Goal: Contribute content

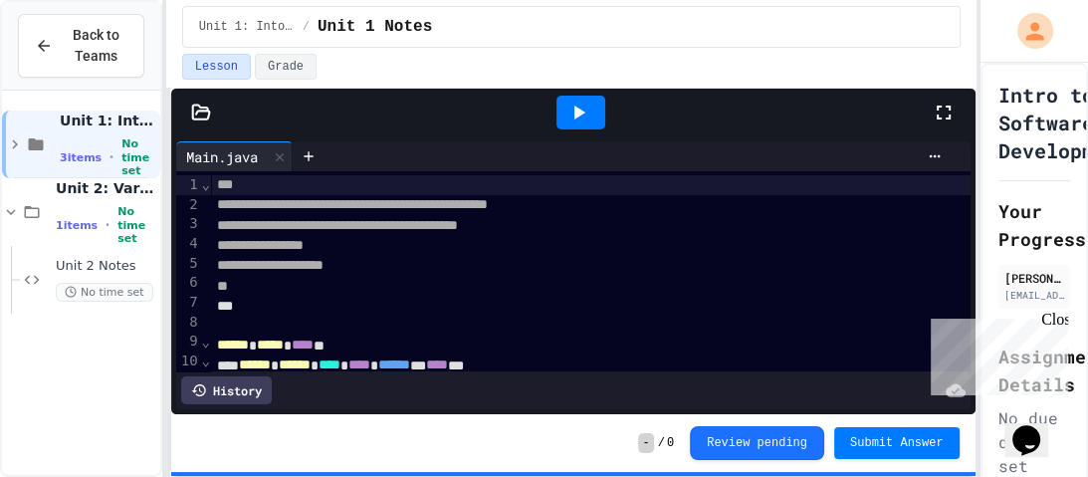
click at [1060, 319] on div "Close" at bounding box center [1053, 322] width 25 height 25
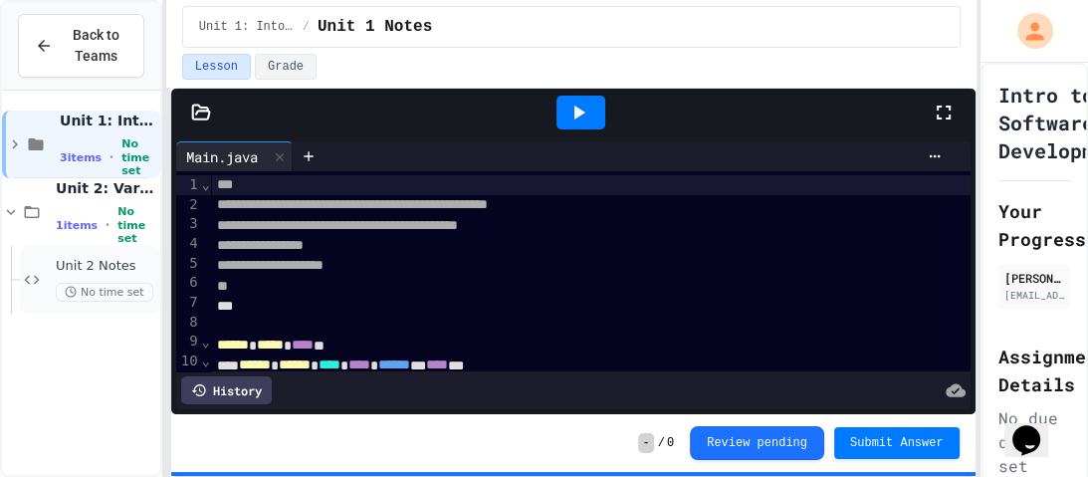
click at [48, 276] on div "Unit 2 Notes No time set" at bounding box center [90, 280] width 140 height 68
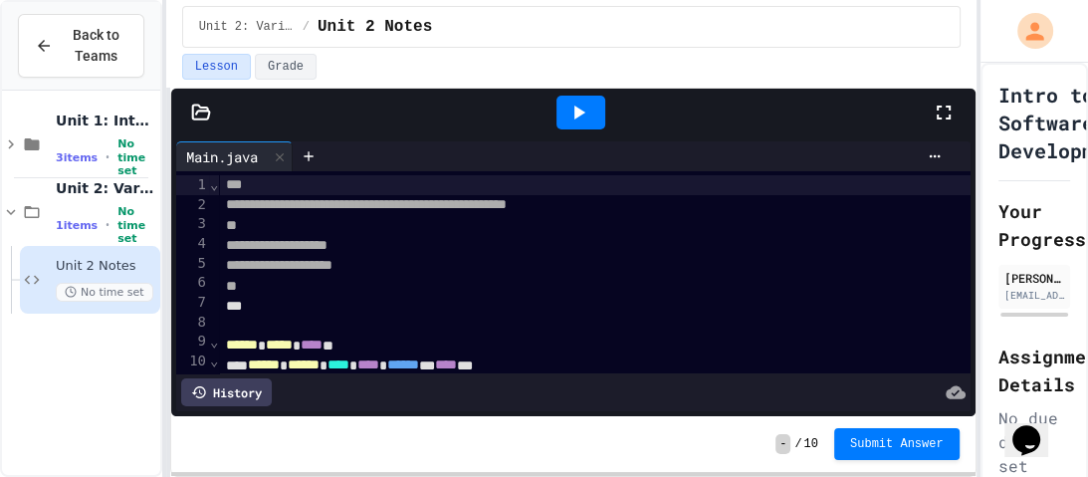
click at [934, 115] on icon at bounding box center [943, 112] width 24 height 24
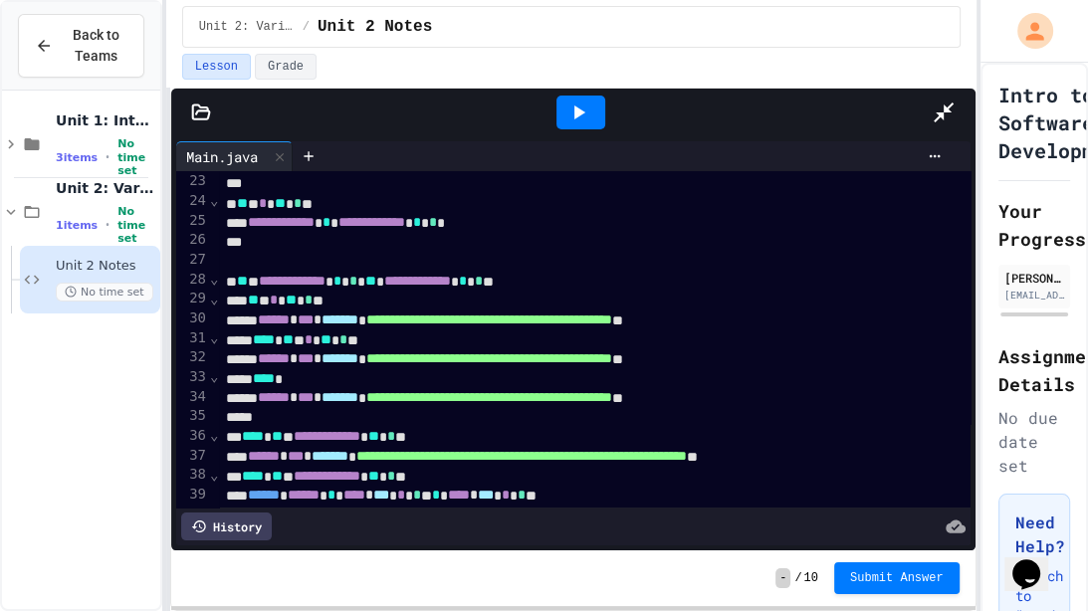
scroll to position [432, 0]
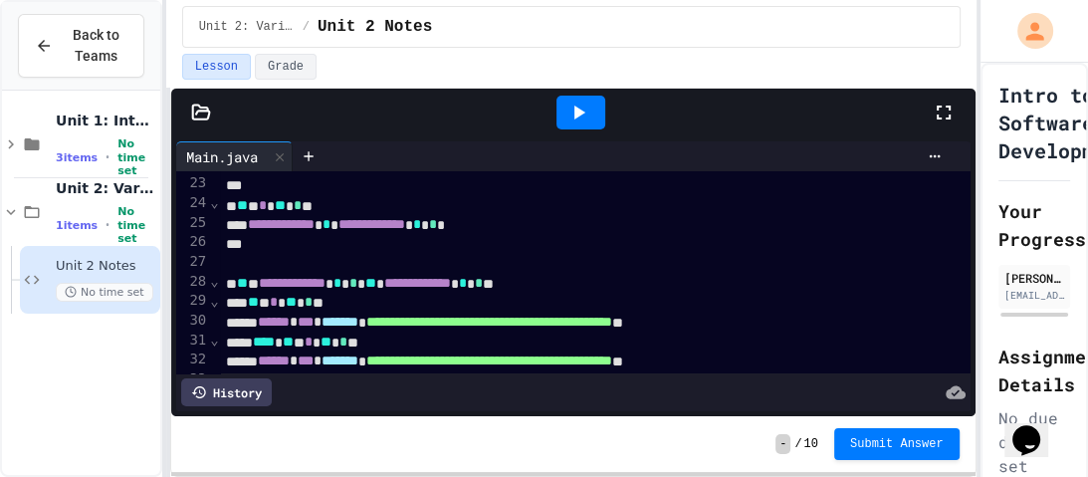
click at [944, 106] on icon at bounding box center [943, 112] width 24 height 24
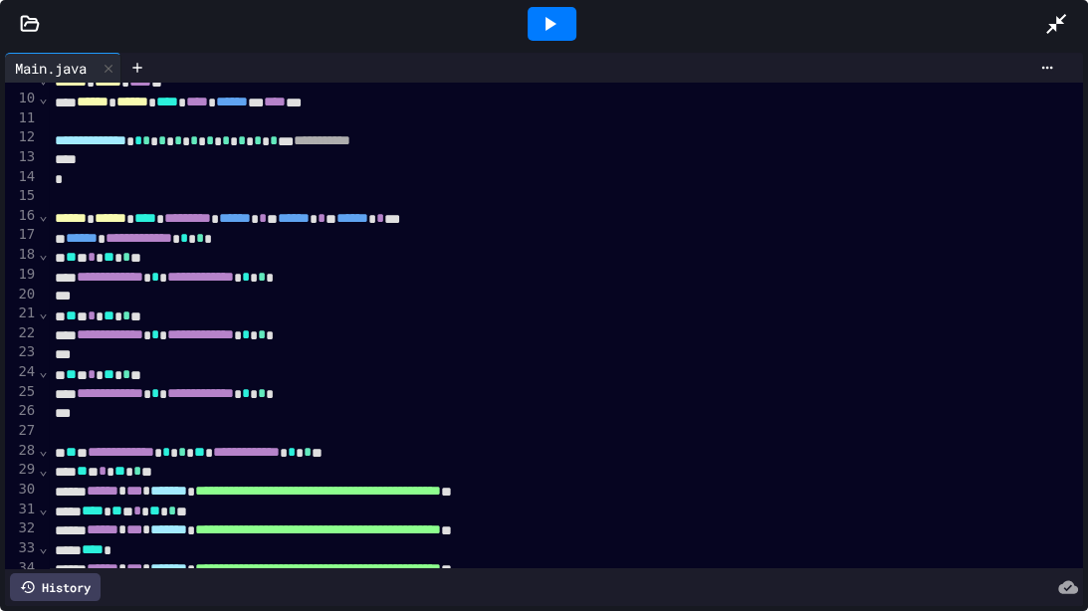
scroll to position [171, 0]
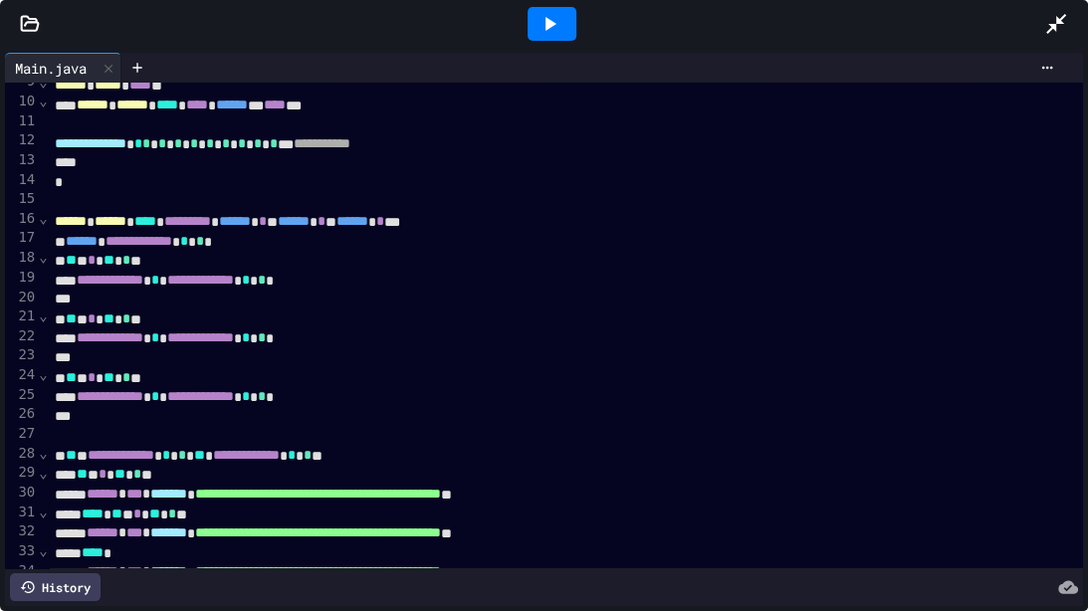
click at [46, 219] on span "⌄" at bounding box center [43, 218] width 10 height 16
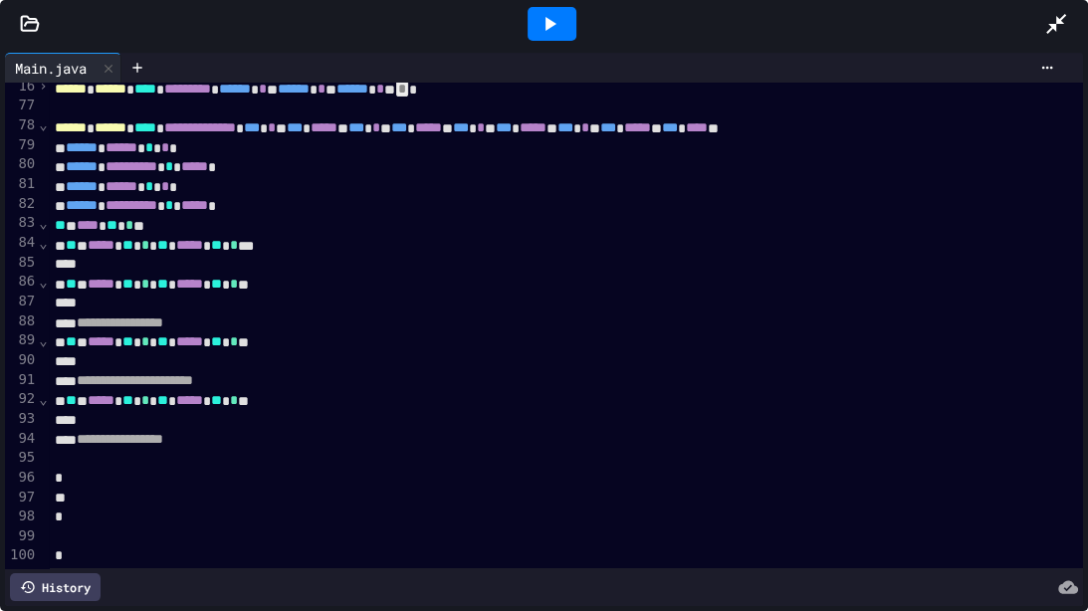
scroll to position [303, 1]
click at [43, 247] on span "⌄" at bounding box center [43, 243] width 10 height 16
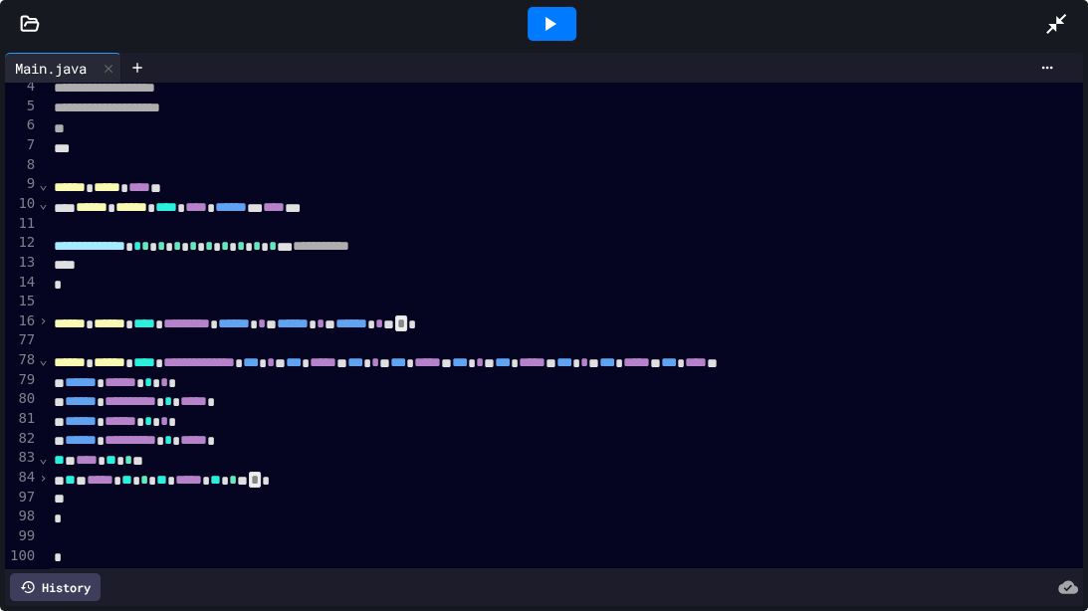
scroll to position [69, 3]
click at [45, 476] on span "›" at bounding box center [43, 478] width 10 height 16
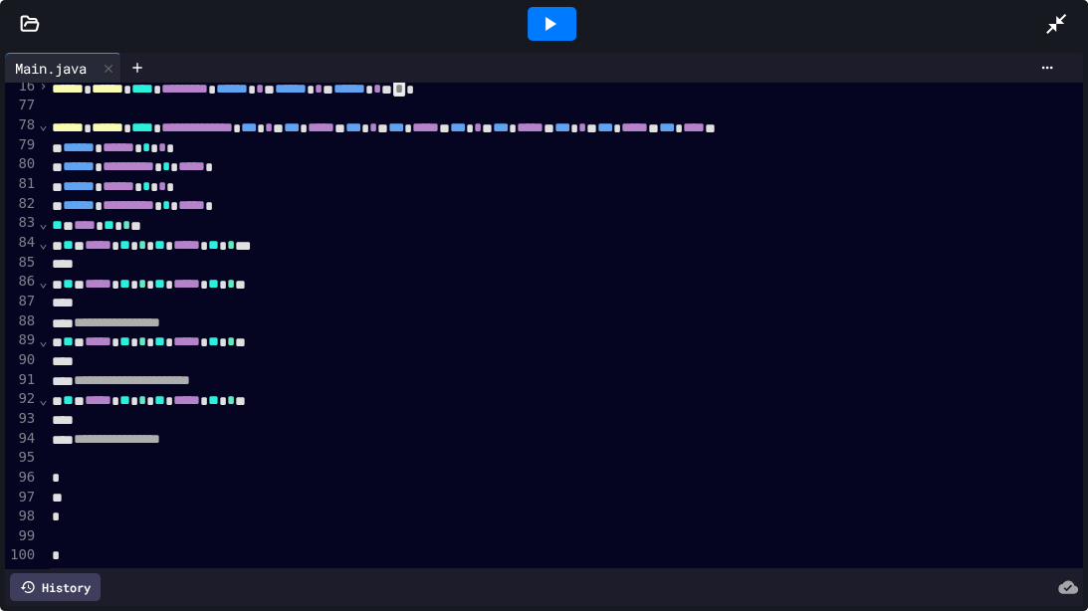
click at [43, 245] on span "⌄" at bounding box center [43, 243] width 10 height 16
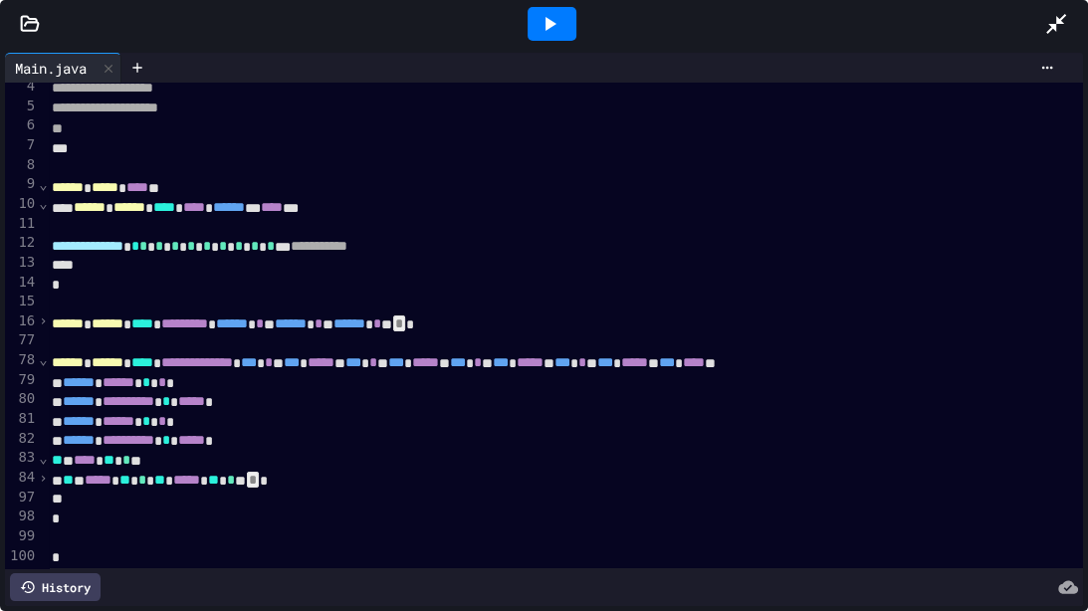
click at [46, 476] on span "›" at bounding box center [43, 478] width 10 height 16
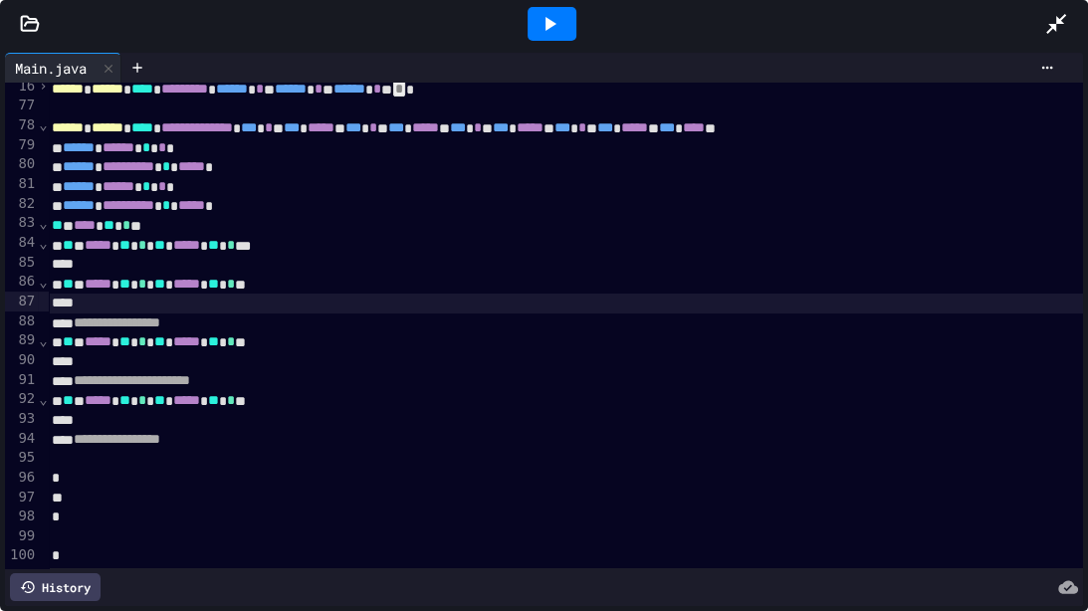
click at [42, 245] on span "⌄" at bounding box center [43, 243] width 10 height 16
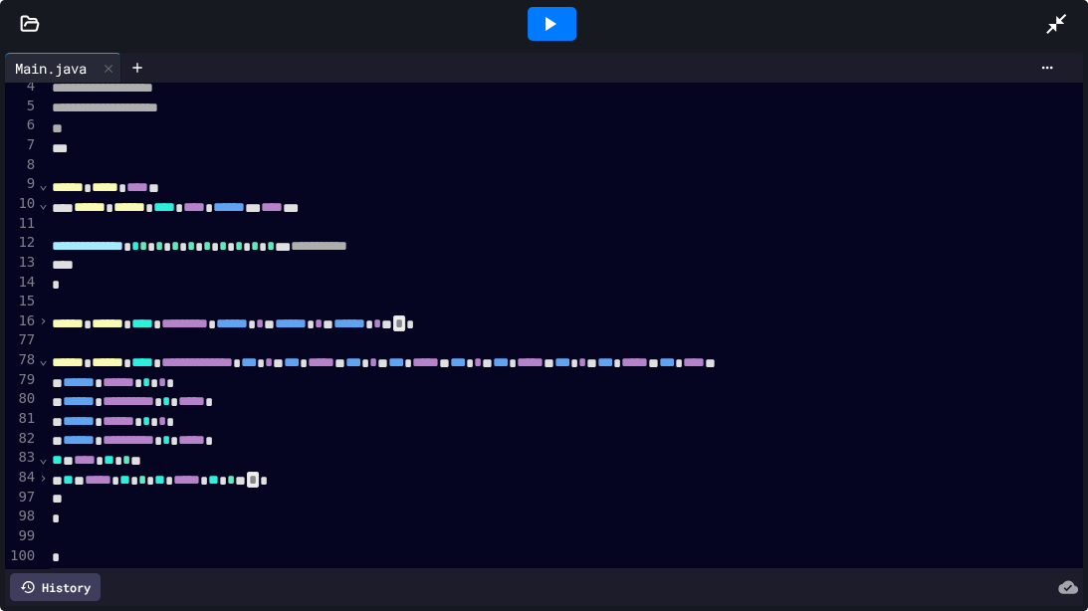
click at [48, 476] on span "›" at bounding box center [43, 478] width 10 height 16
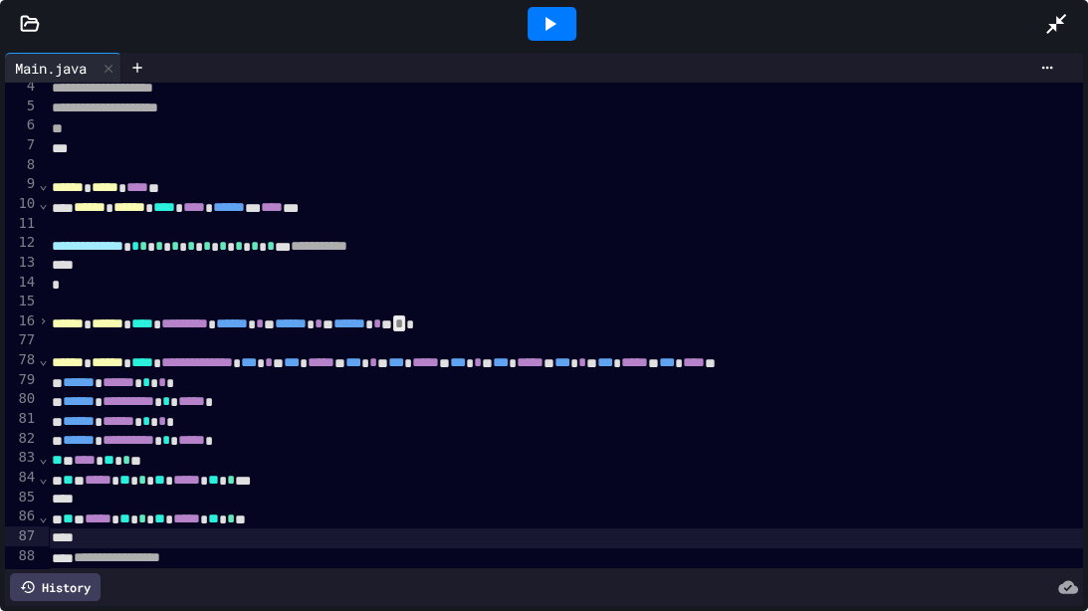
scroll to position [303, 3]
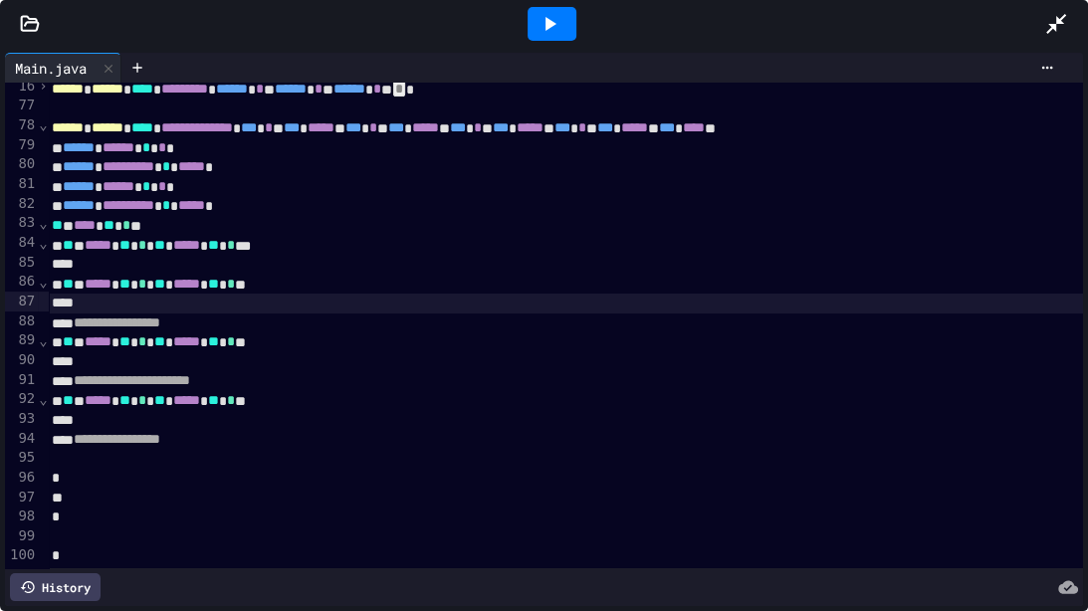
click at [45, 285] on span "⌄" at bounding box center [43, 282] width 10 height 16
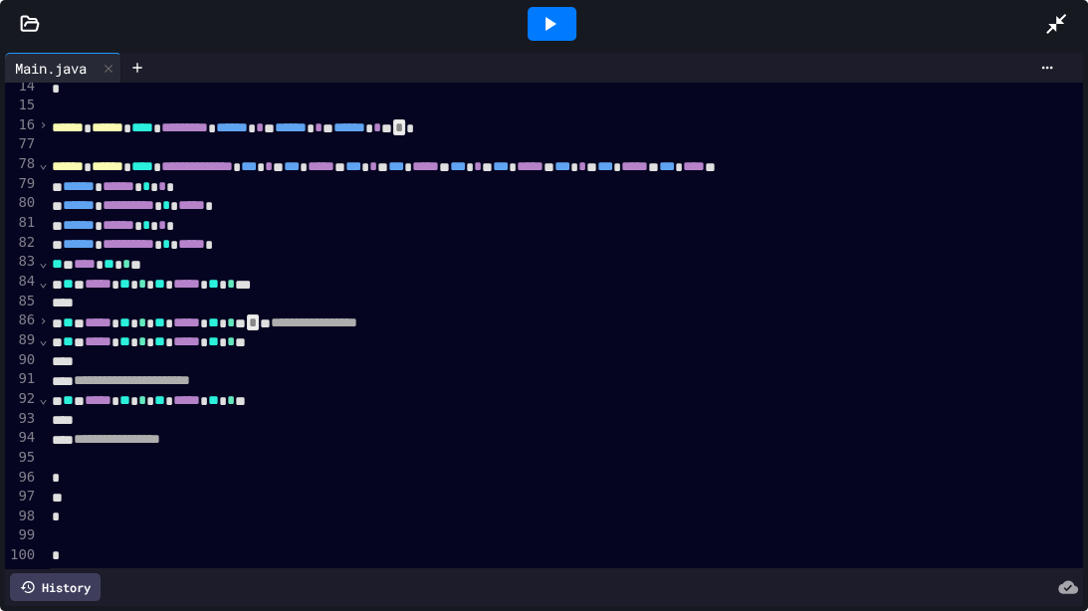
click at [43, 401] on span "⌄" at bounding box center [43, 398] width 10 height 16
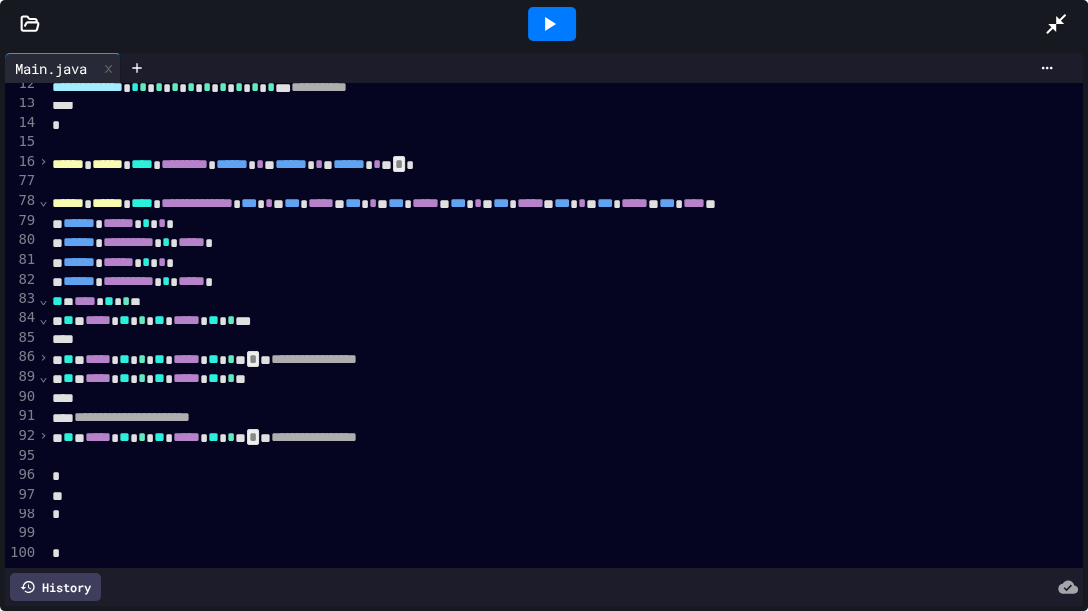
scroll to position [226, 3]
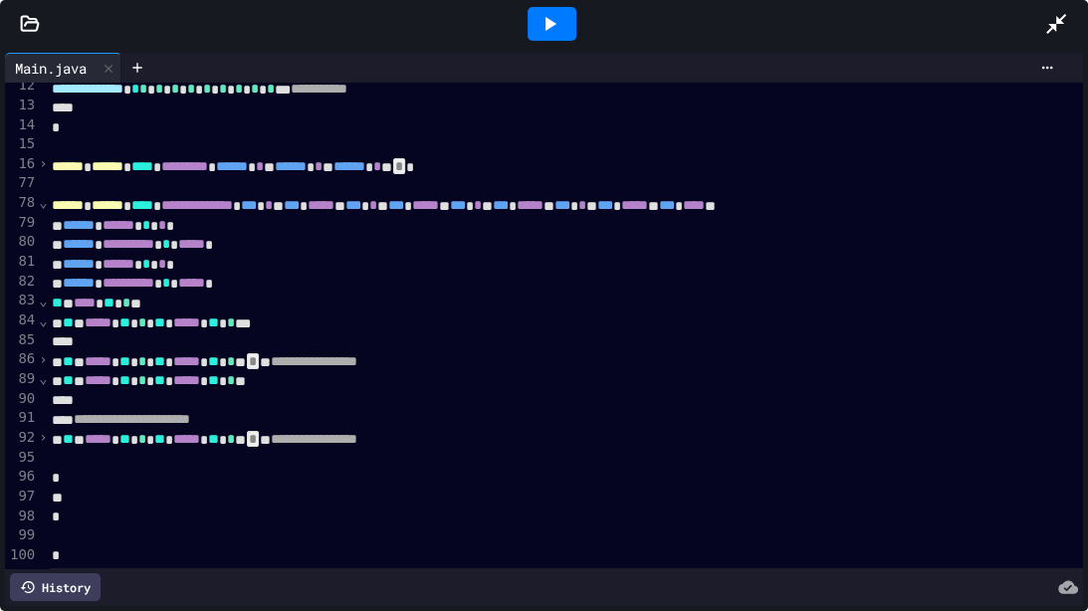
click at [46, 379] on span "⌄" at bounding box center [43, 378] width 10 height 16
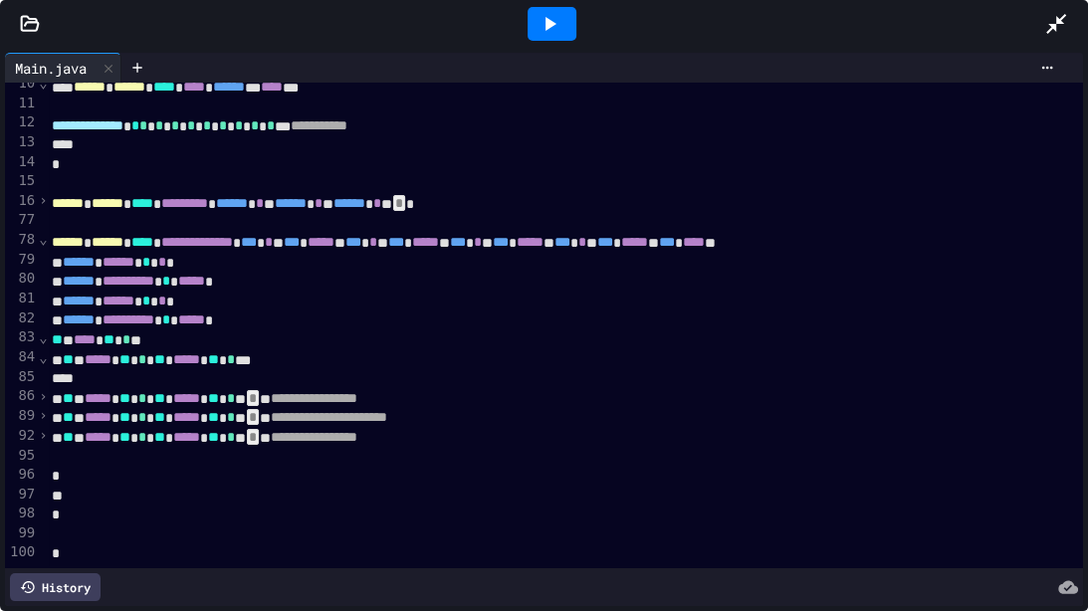
scroll to position [187, 3]
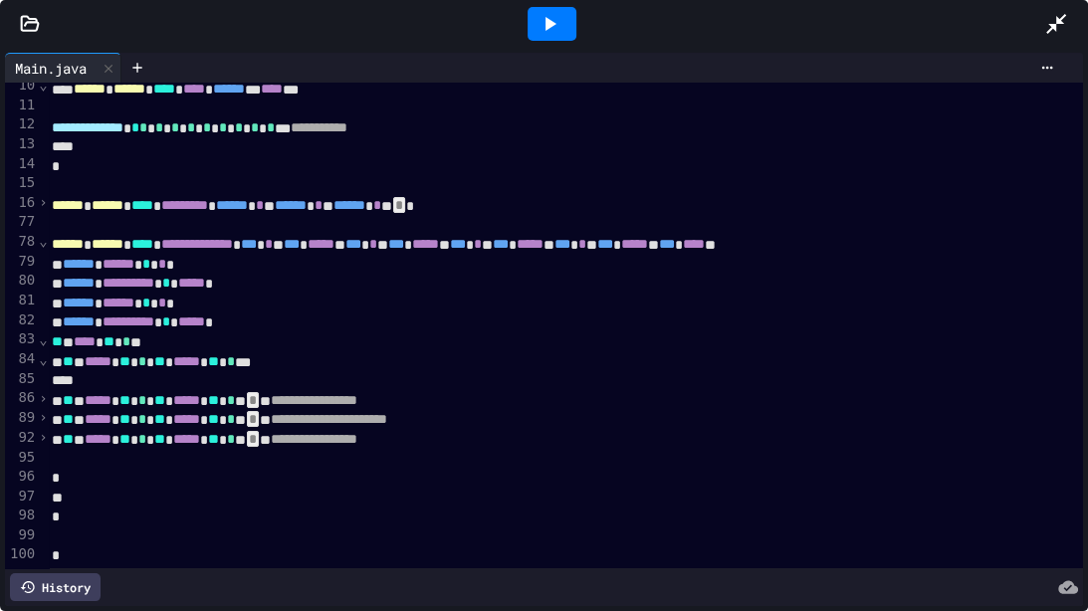
click at [48, 364] on span "⌄" at bounding box center [43, 359] width 10 height 16
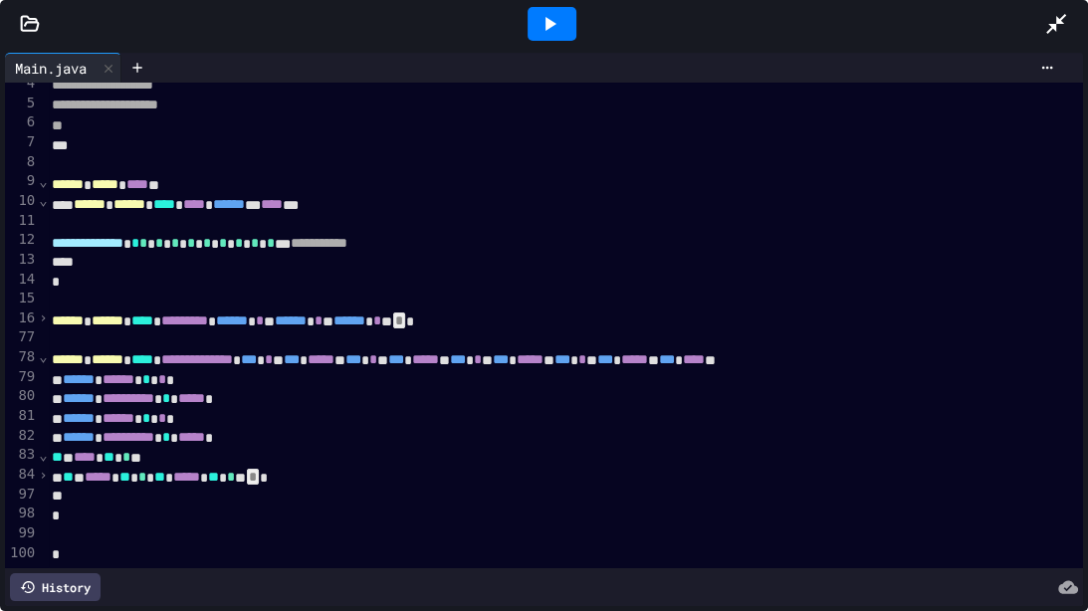
scroll to position [69, 3]
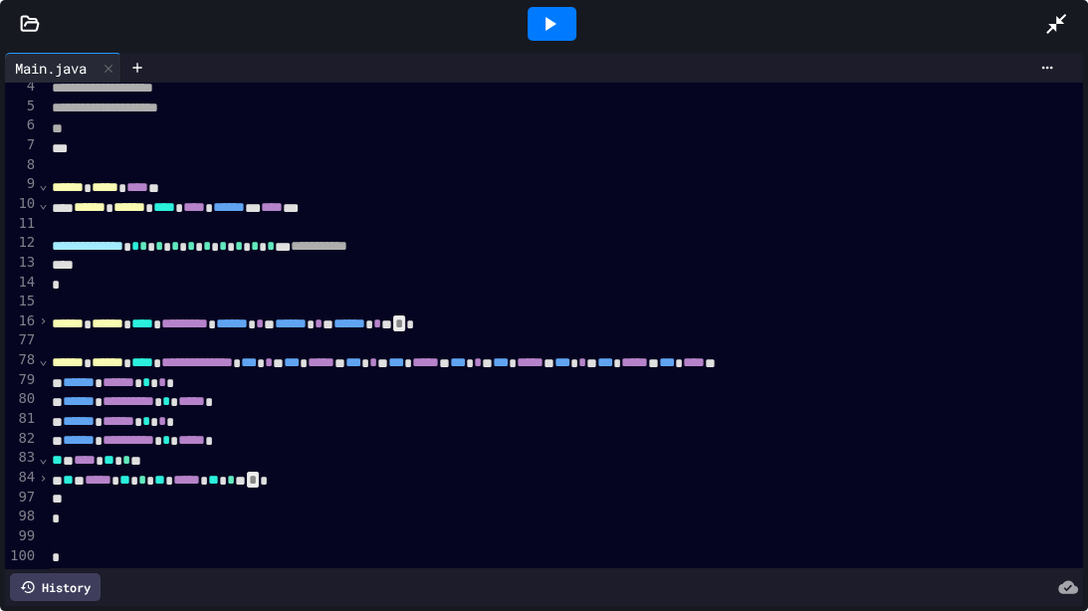
click at [42, 475] on span "›" at bounding box center [43, 478] width 10 height 16
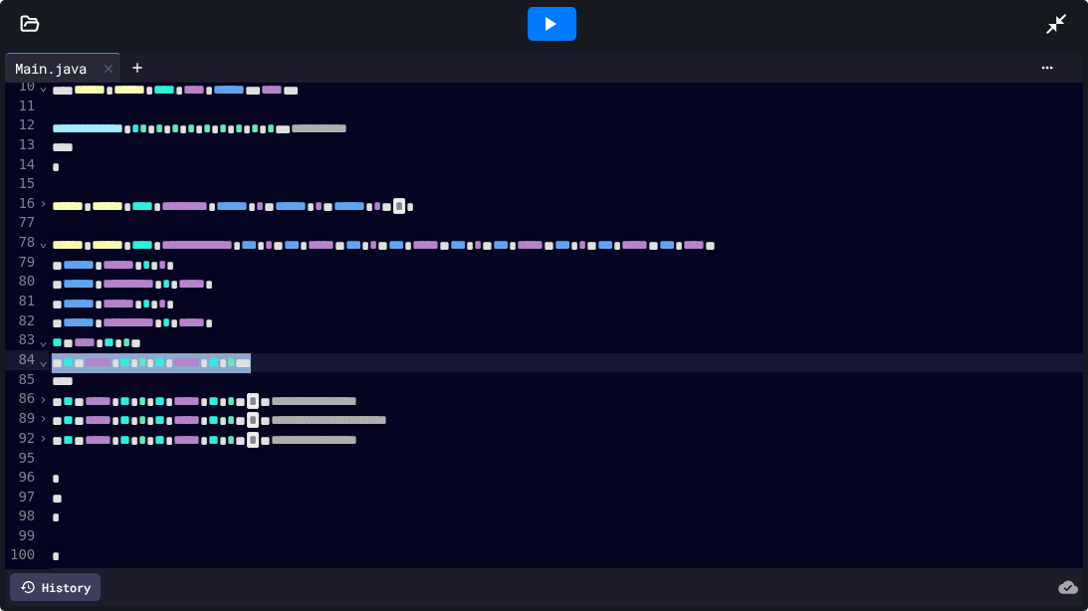
drag, startPoint x: 347, startPoint y: 360, endPoint x: 49, endPoint y: 360, distance: 298.5
click at [49, 360] on div "**********" at bounding box center [544, 326] width 1078 height 486
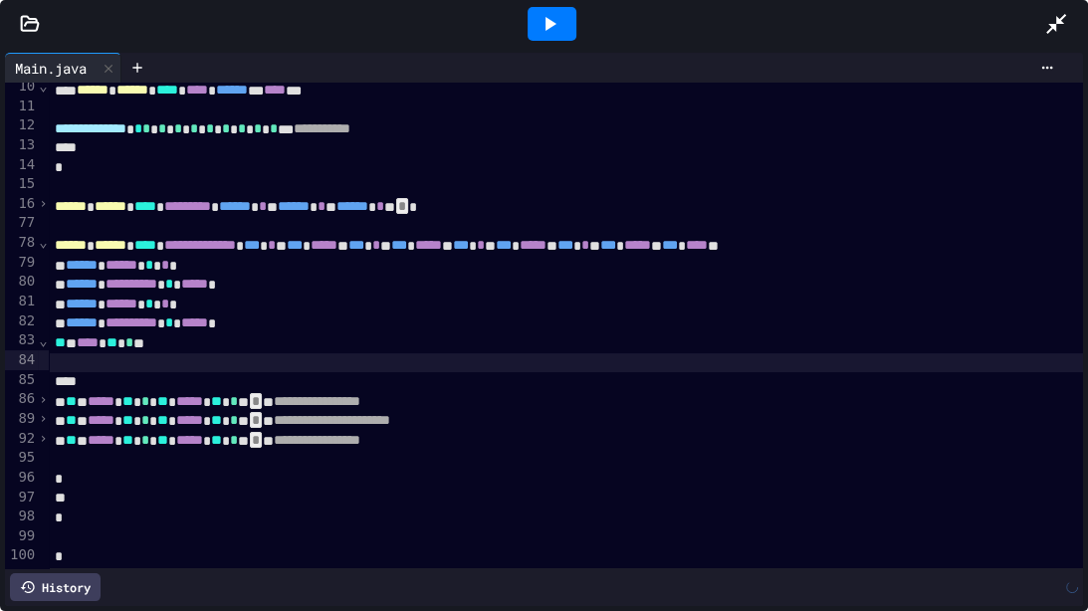
scroll to position [167, 0]
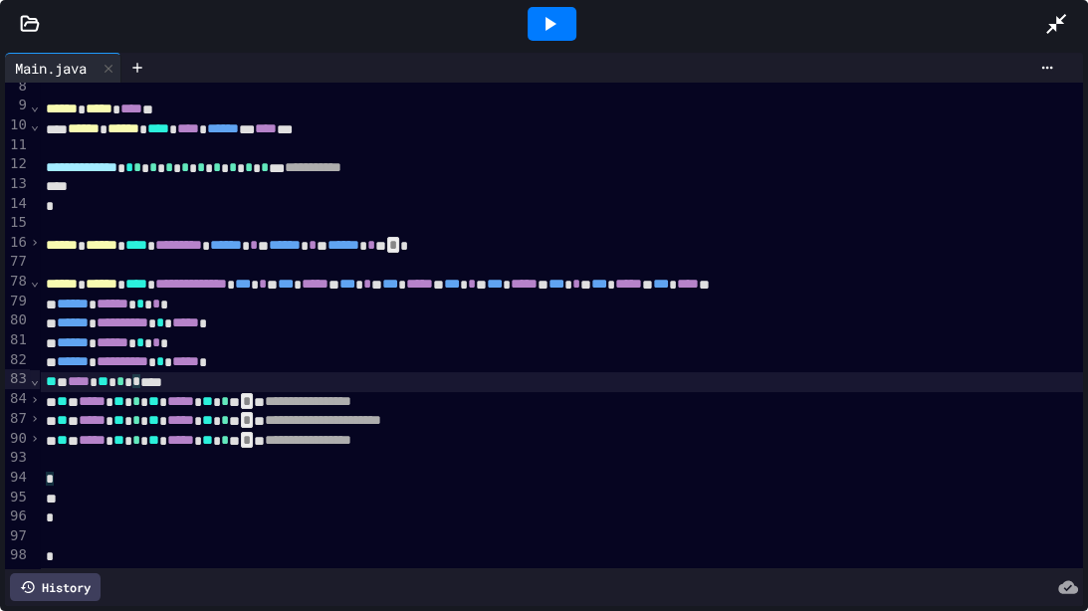
click at [570, 30] on div at bounding box center [551, 24] width 49 height 34
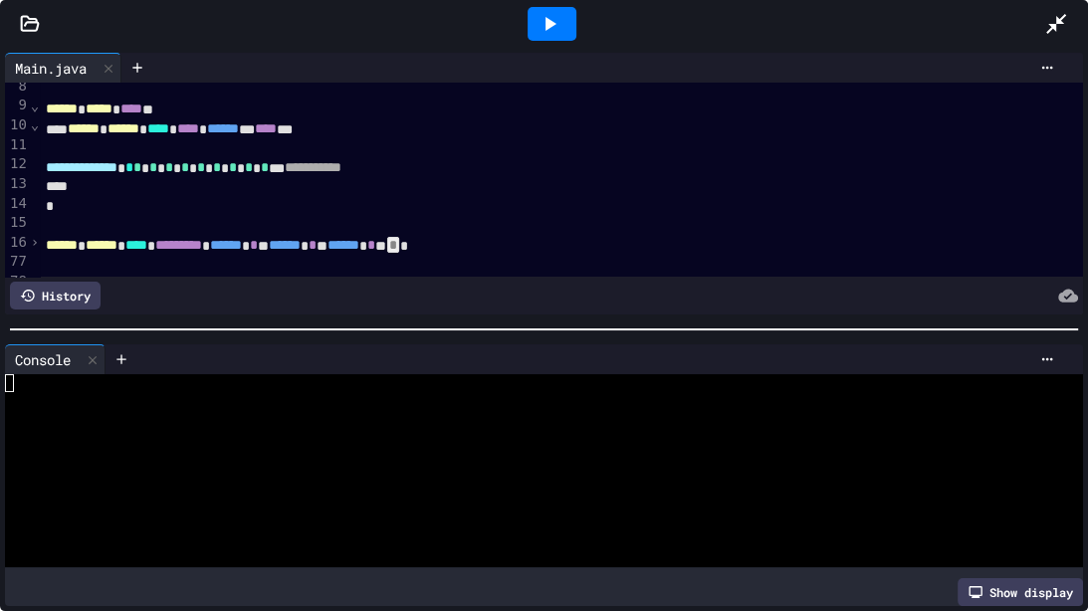
click at [209, 476] on div "**********" at bounding box center [544, 329] width 1088 height 563
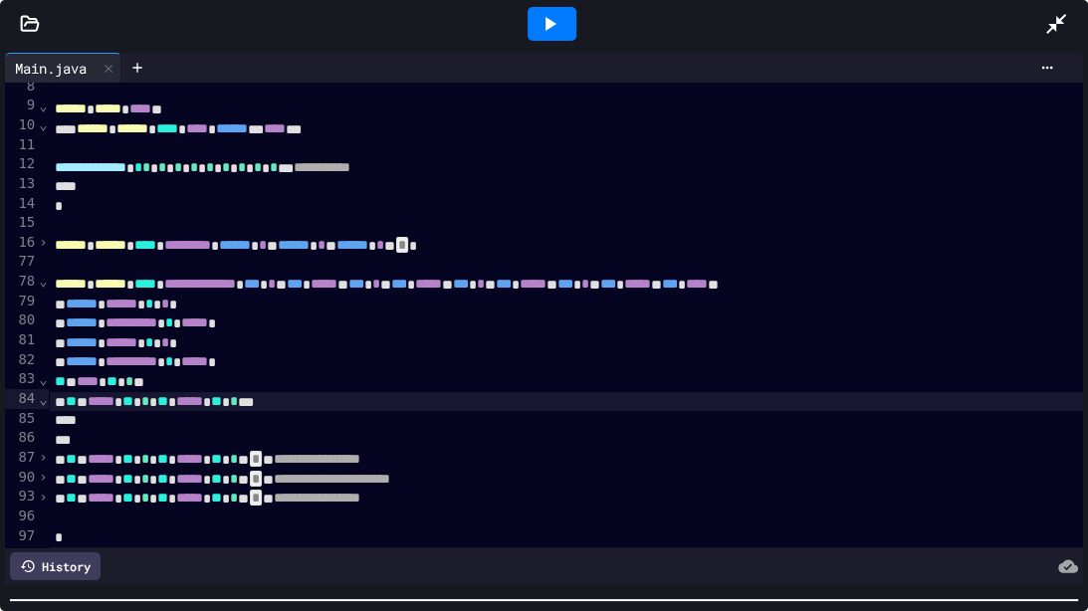
click at [46, 399] on span "⌄" at bounding box center [43, 399] width 10 height 16
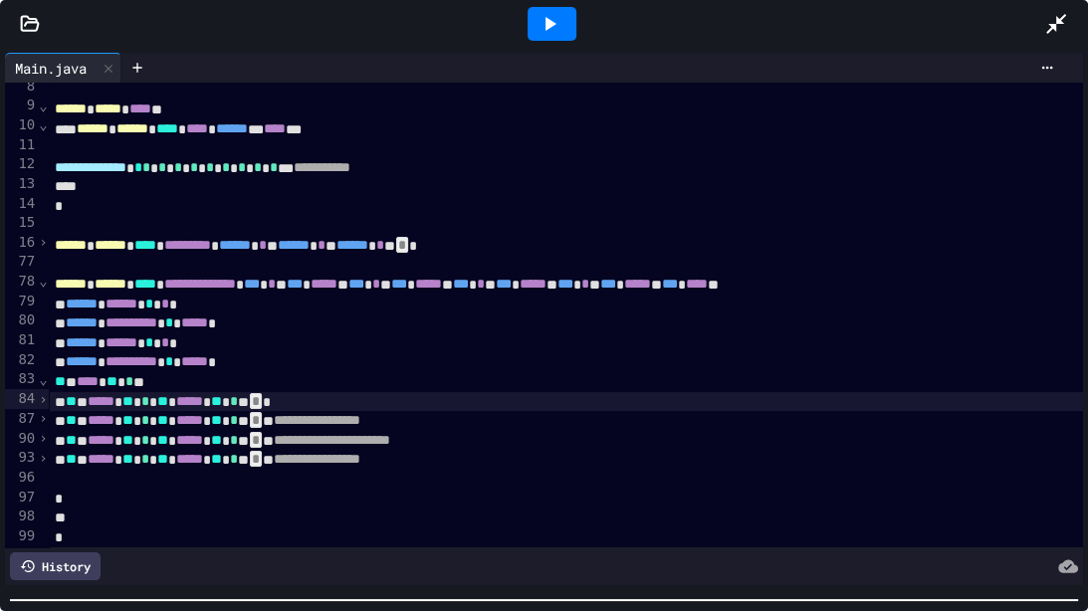
click at [44, 397] on span "›" at bounding box center [43, 399] width 10 height 16
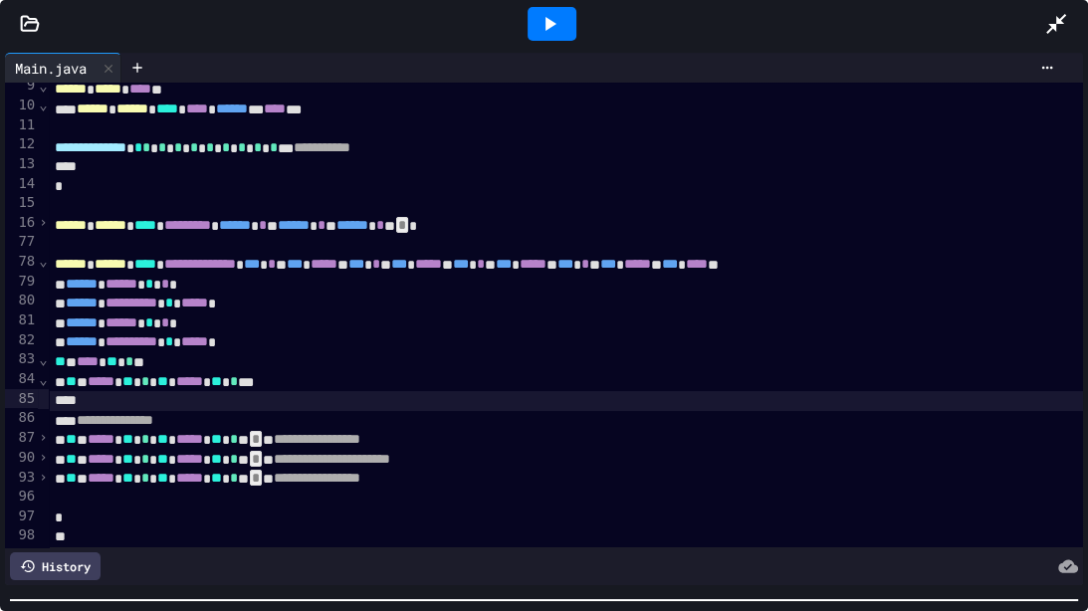
scroll to position [170, 0]
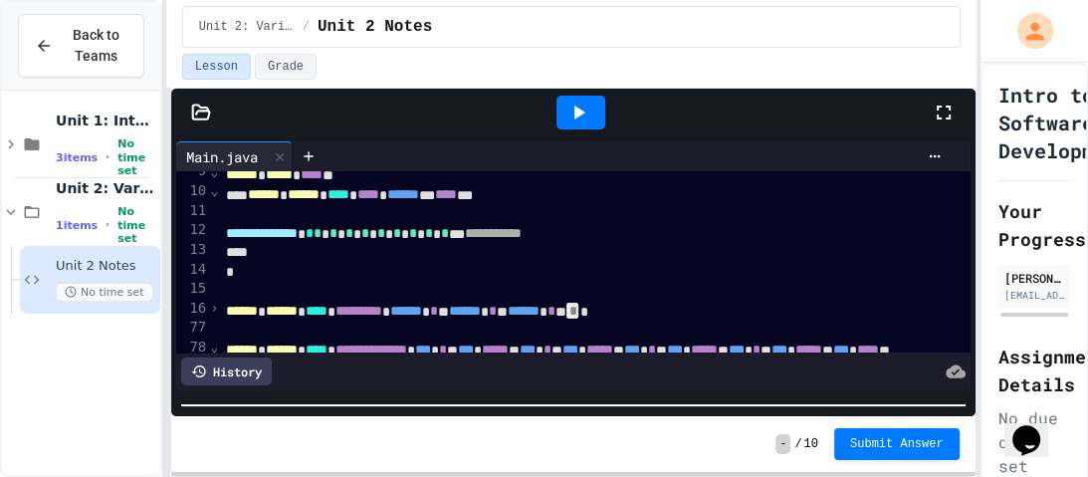
click at [940, 112] on icon at bounding box center [943, 112] width 24 height 24
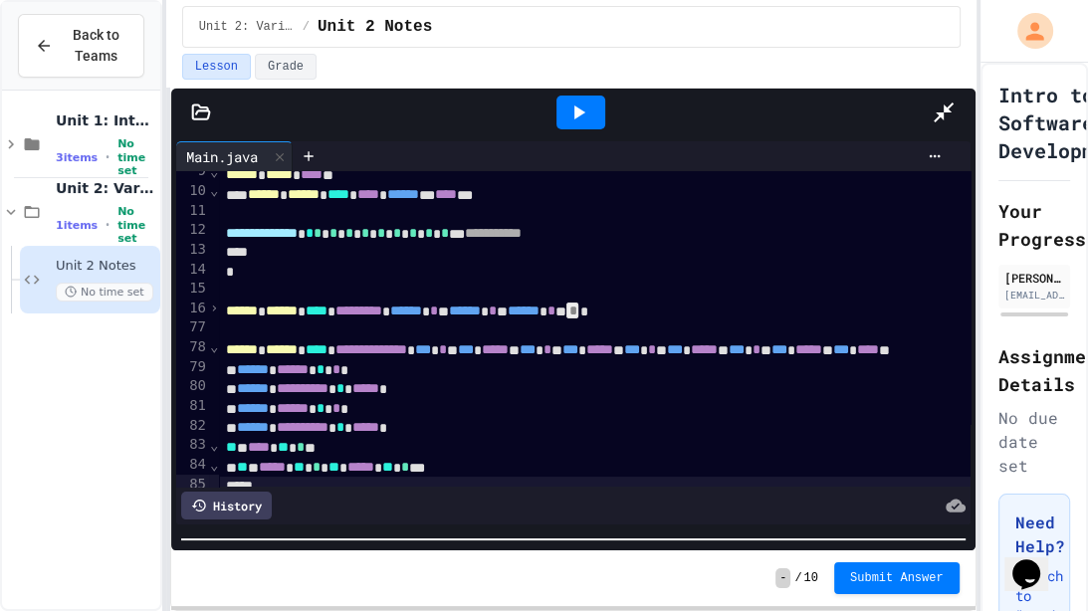
scroll to position [209, 0]
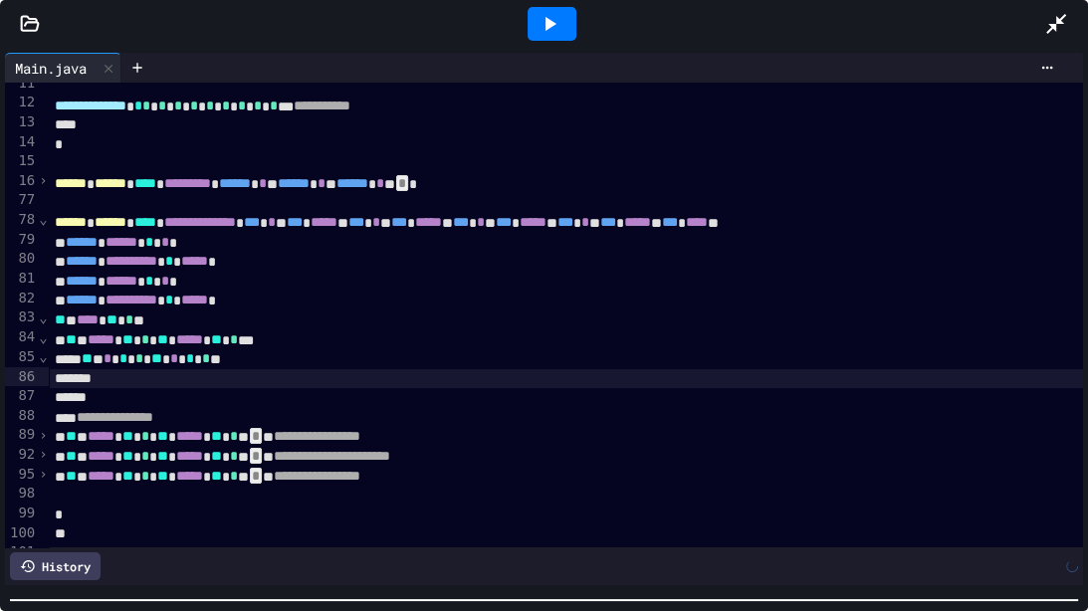
click at [48, 362] on span "⌄" at bounding box center [43, 356] width 10 height 16
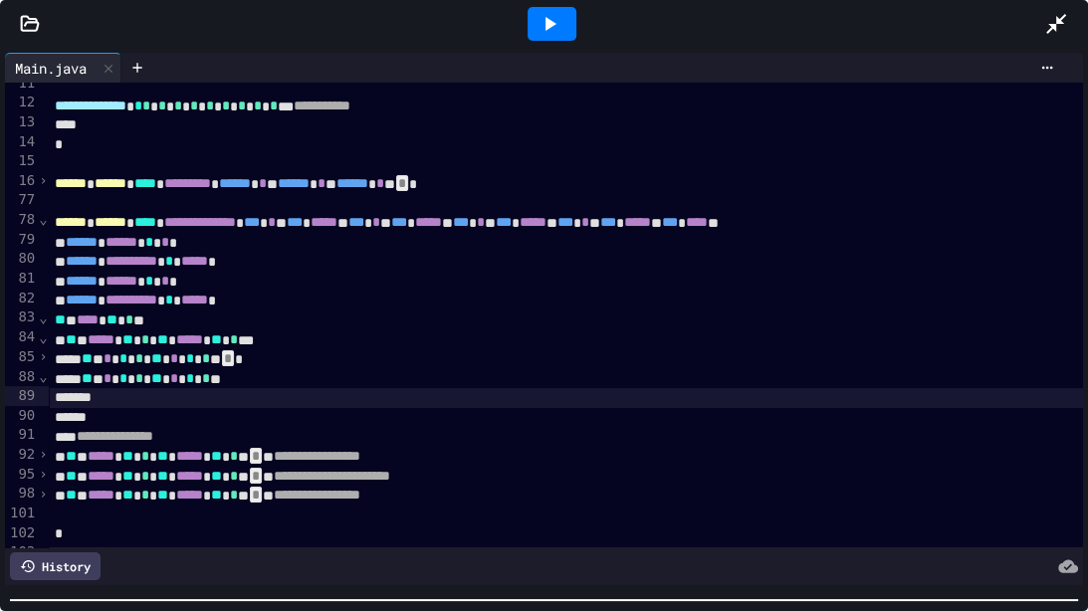
click at [44, 382] on span "⌄" at bounding box center [43, 376] width 10 height 16
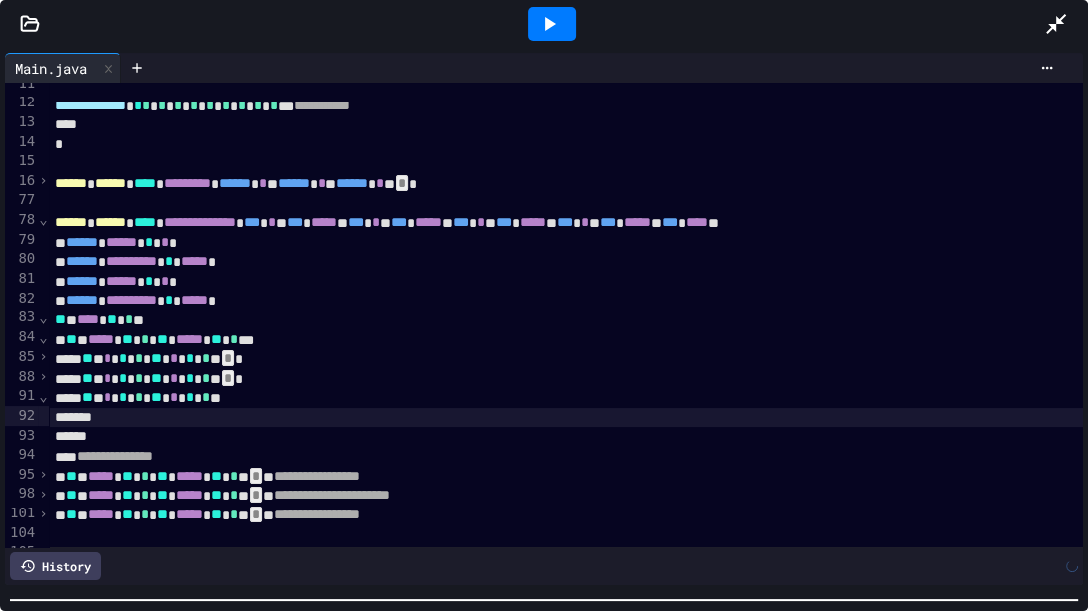
click at [48, 394] on div "⌄" at bounding box center [43, 396] width 10 height 20
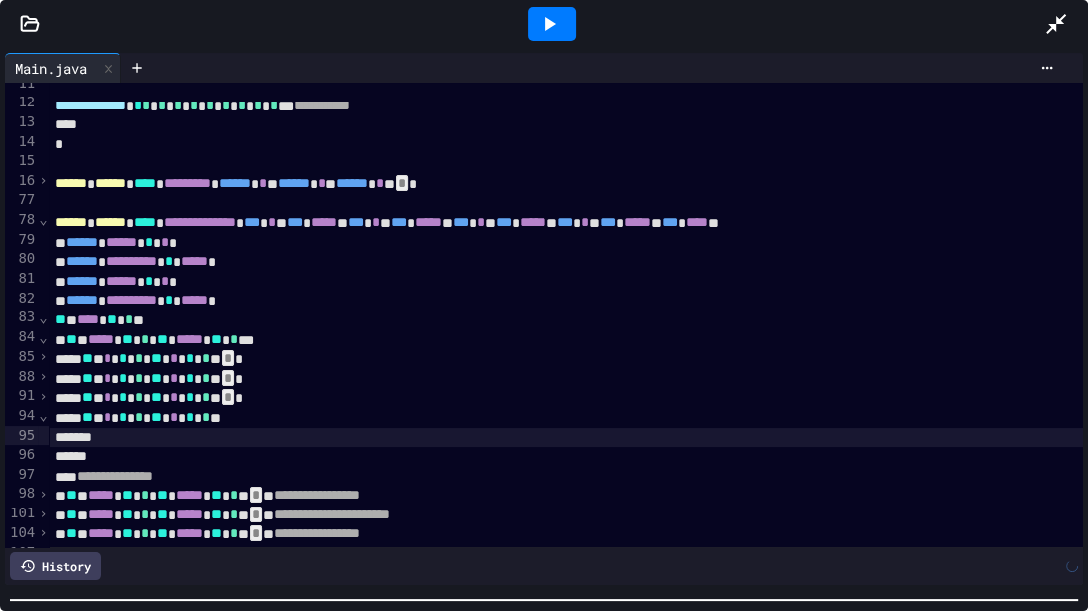
click at [43, 416] on span "⌄" at bounding box center [43, 415] width 10 height 16
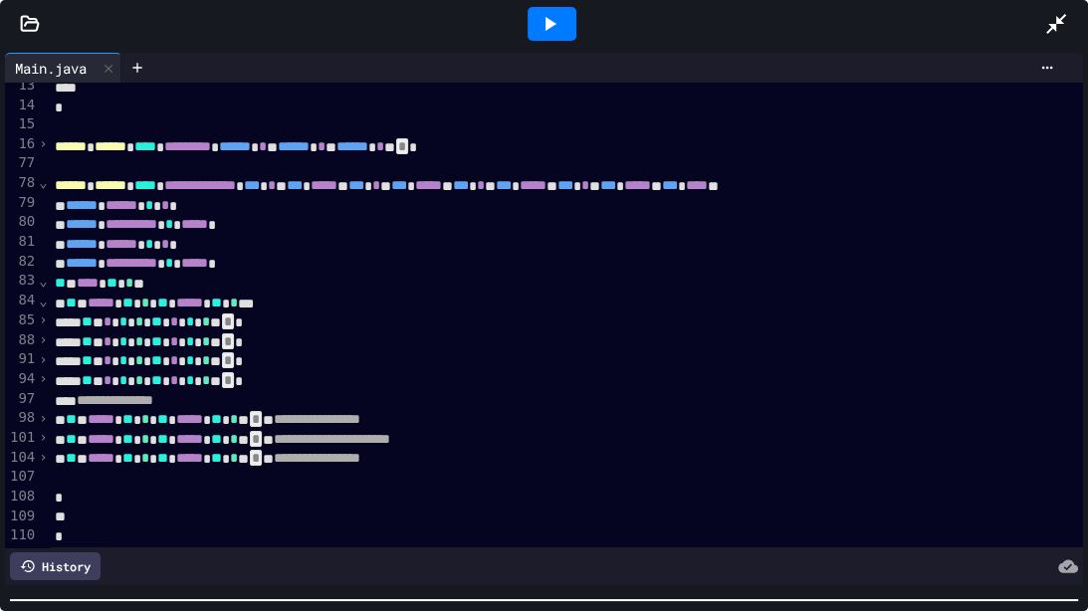
scroll to position [247, 1]
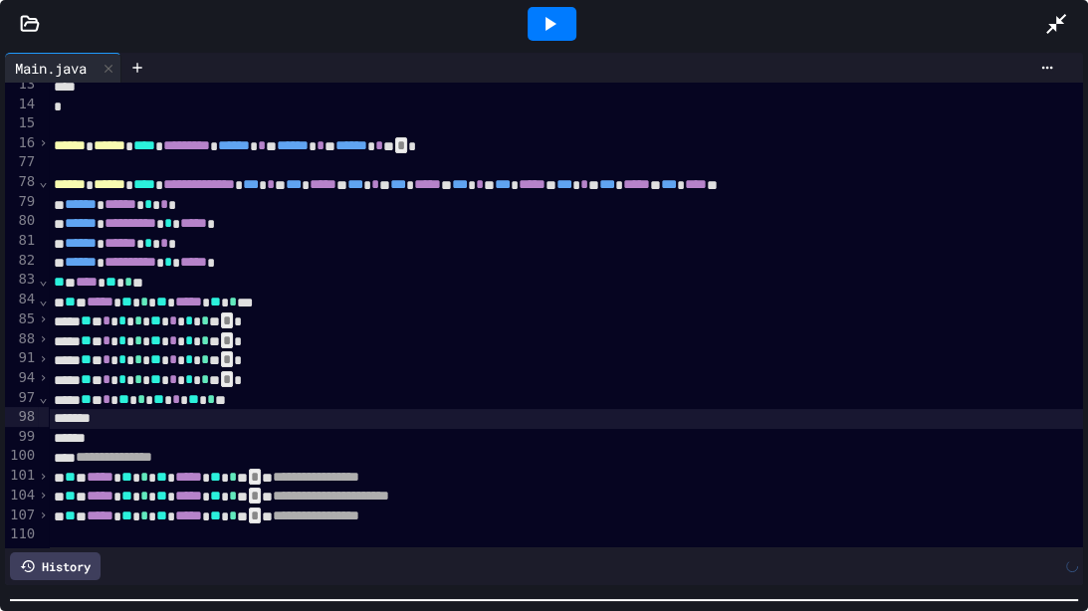
click at [43, 398] on span "⌄" at bounding box center [43, 397] width 10 height 16
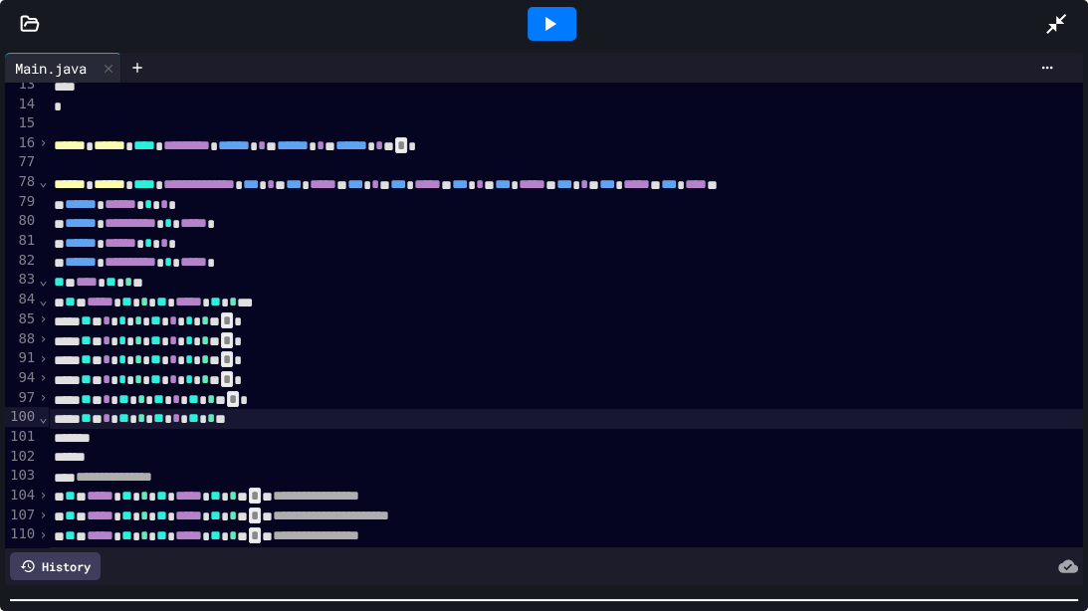
click at [48, 419] on div "⌄" at bounding box center [43, 417] width 10 height 20
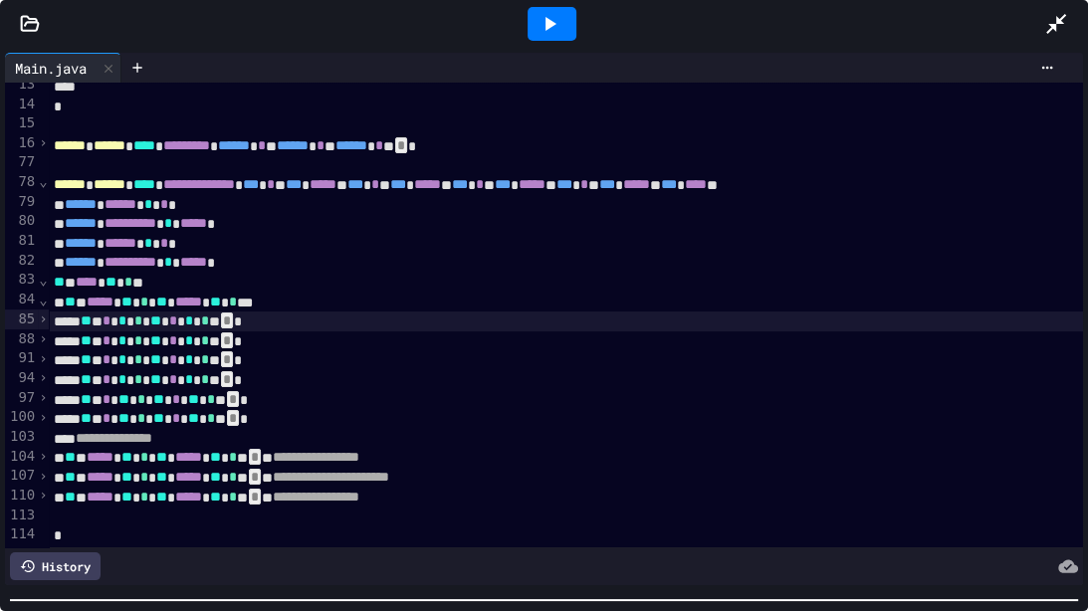
click at [156, 255] on span "**********" at bounding box center [130, 262] width 52 height 14
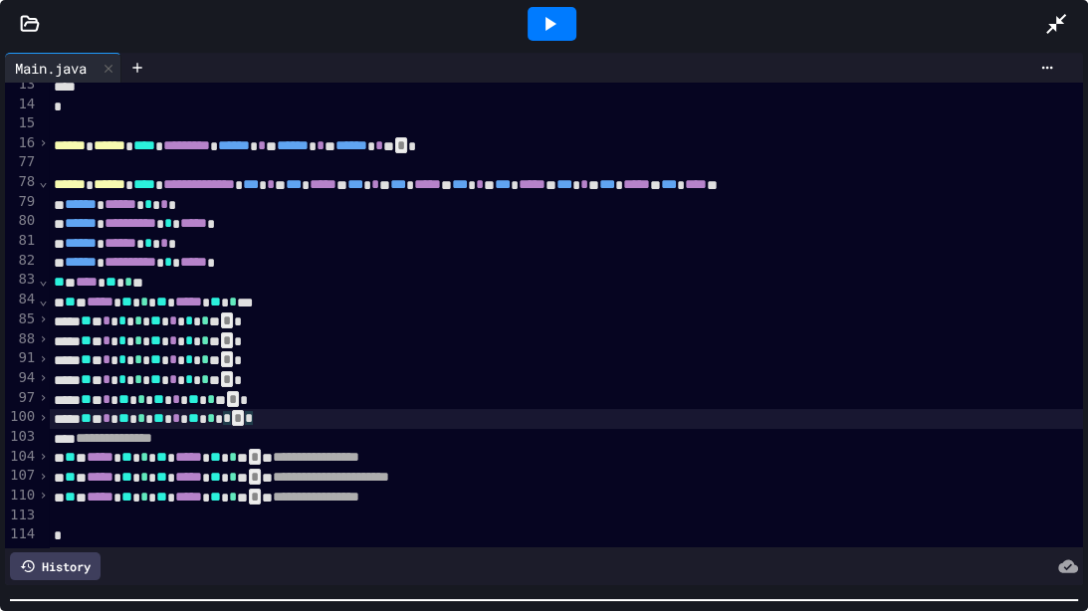
scroll to position [295, 1]
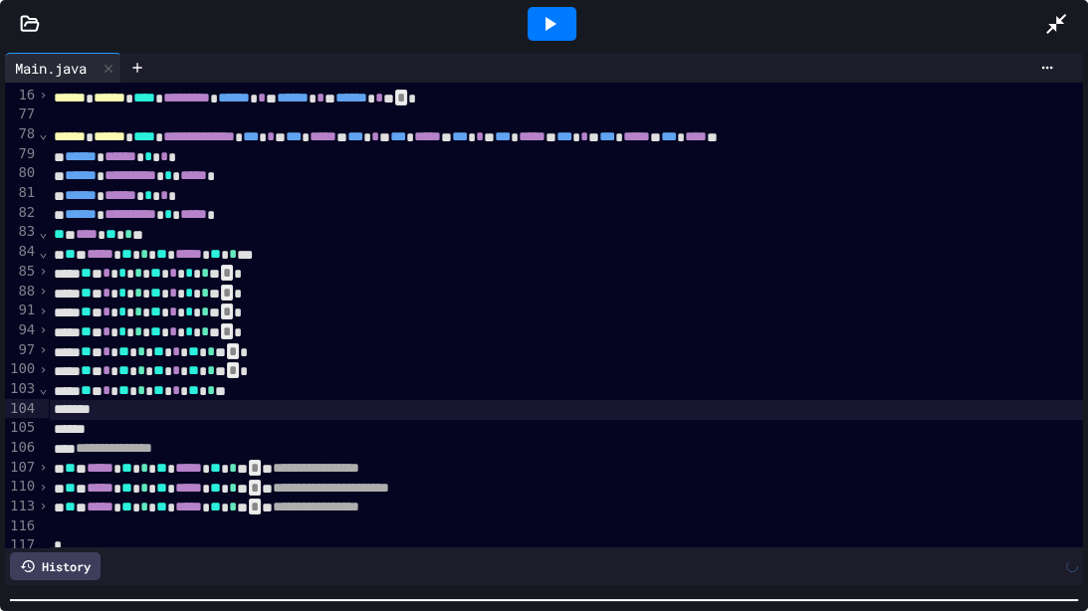
click at [39, 392] on span "⌄" at bounding box center [43, 388] width 10 height 16
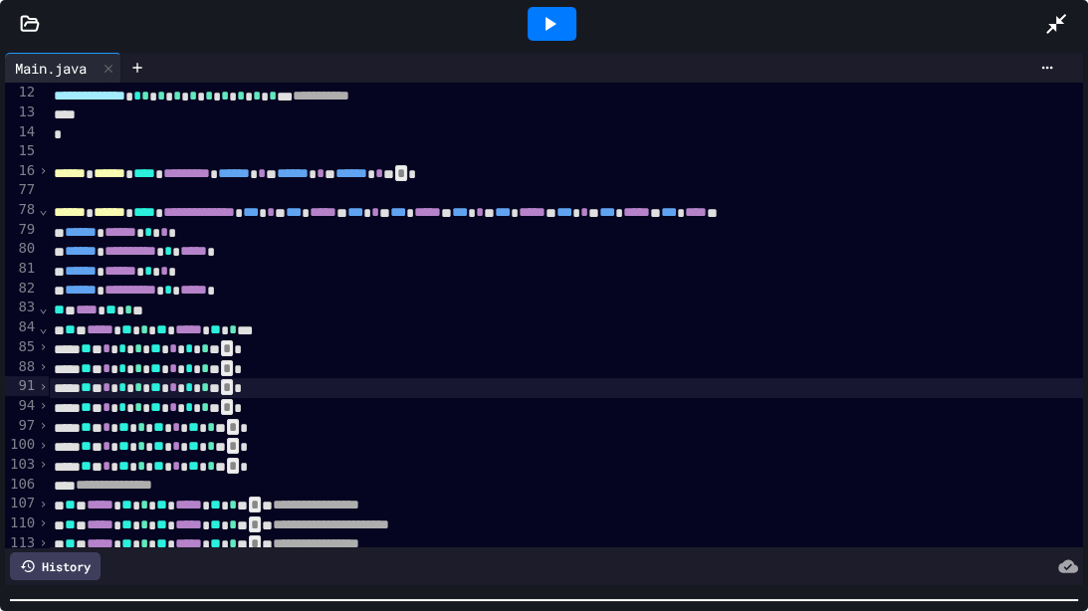
scroll to position [216, 1]
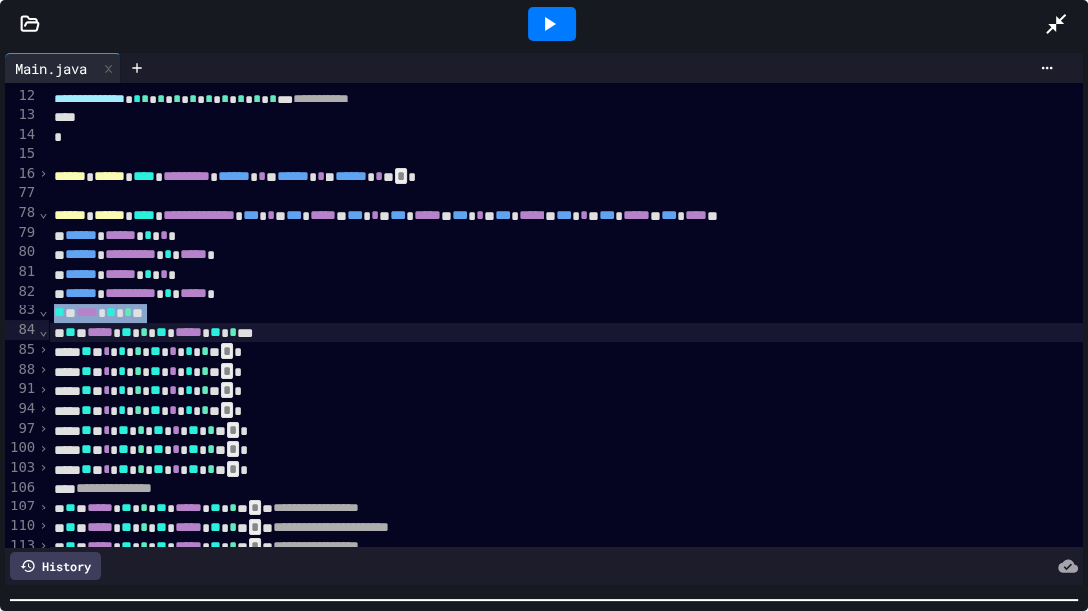
click at [161, 353] on span "**" at bounding box center [155, 351] width 11 height 14
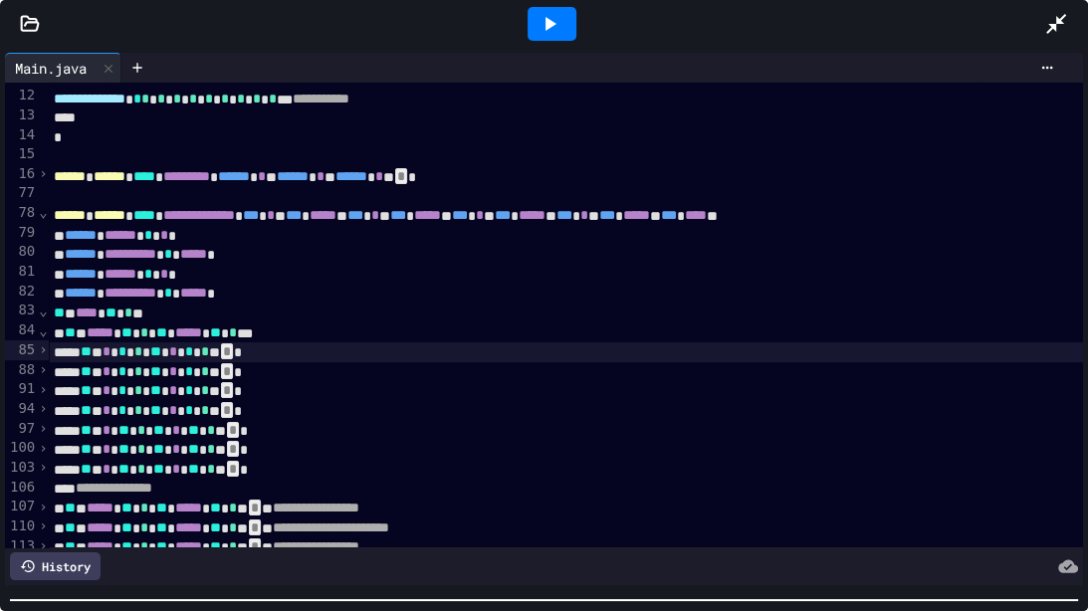
click at [161, 353] on span "**" at bounding box center [155, 351] width 11 height 14
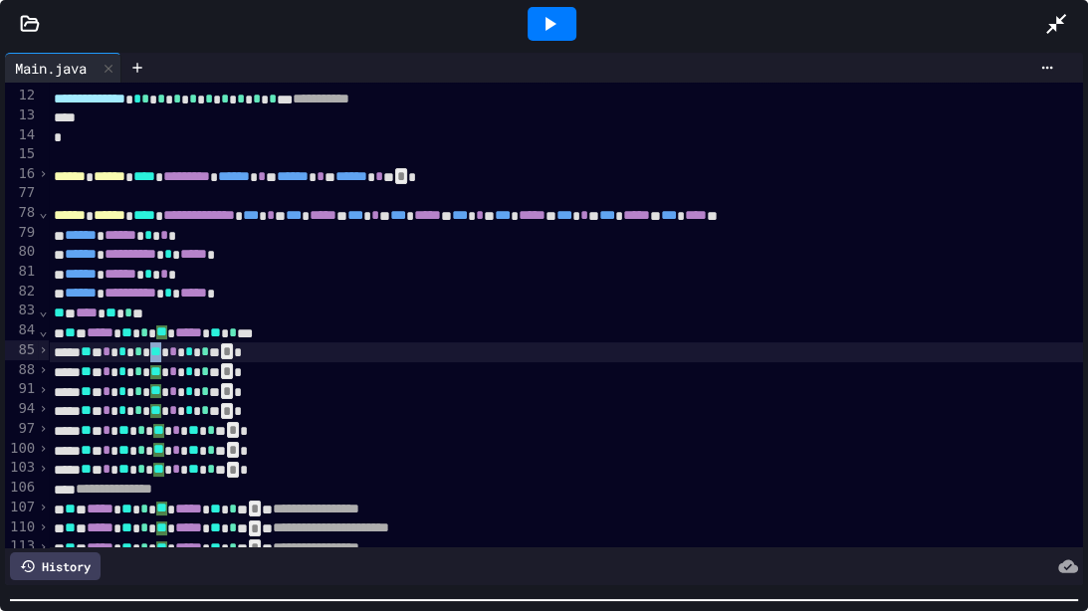
click at [161, 353] on span "**" at bounding box center [155, 351] width 11 height 14
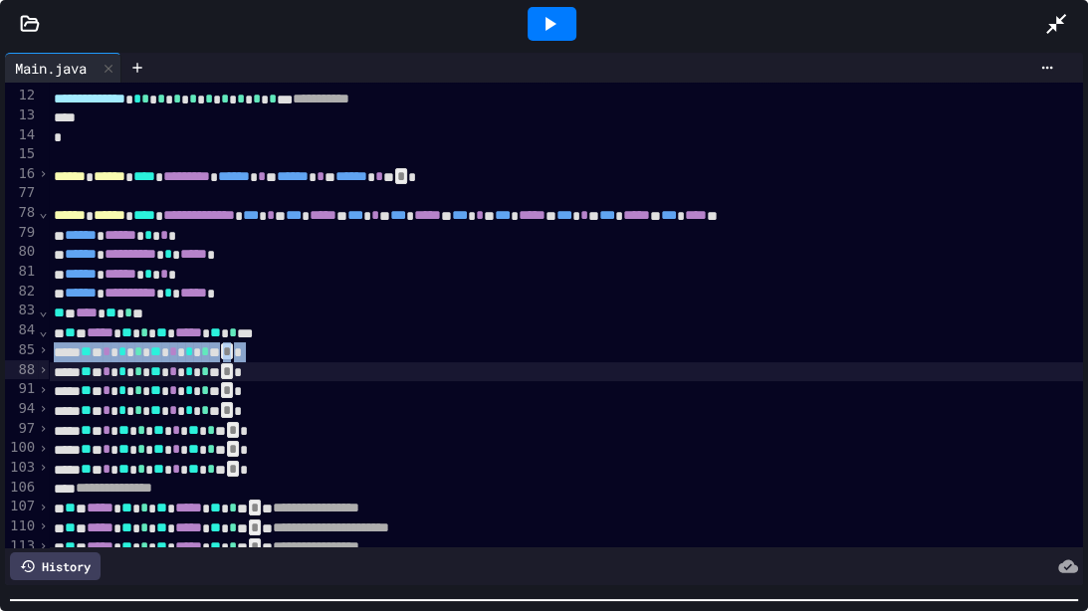
click at [142, 405] on span "*" at bounding box center [138, 410] width 8 height 14
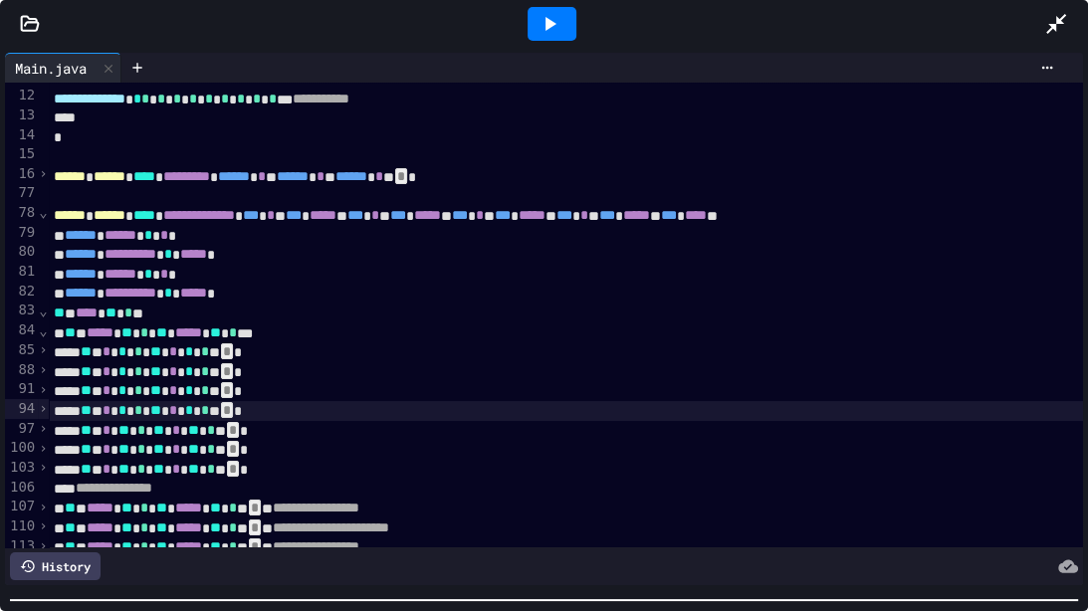
click at [92, 384] on span "**" at bounding box center [86, 390] width 11 height 14
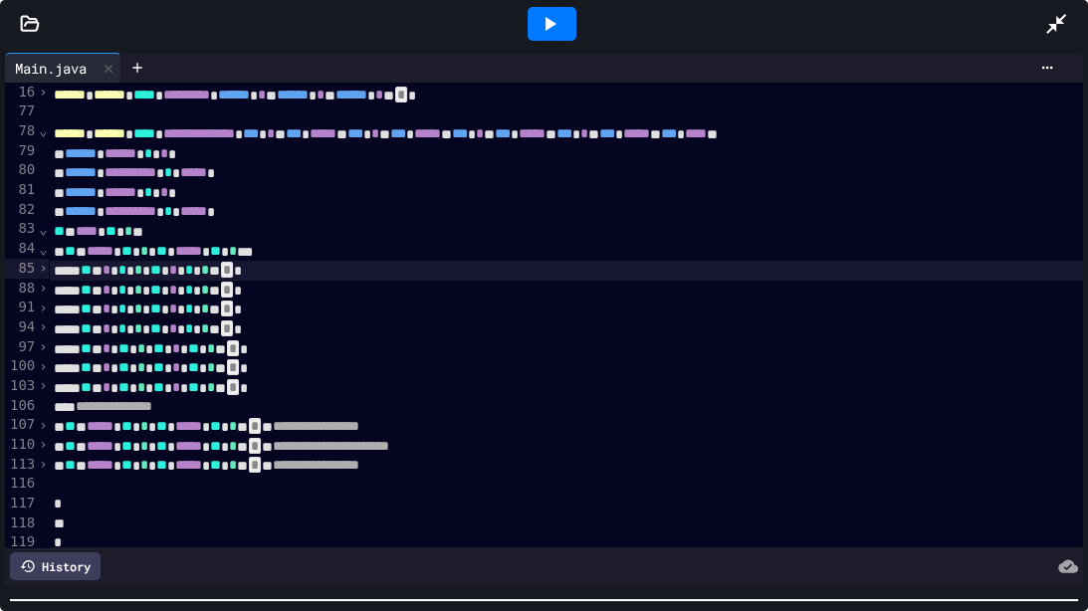
scroll to position [299, 1]
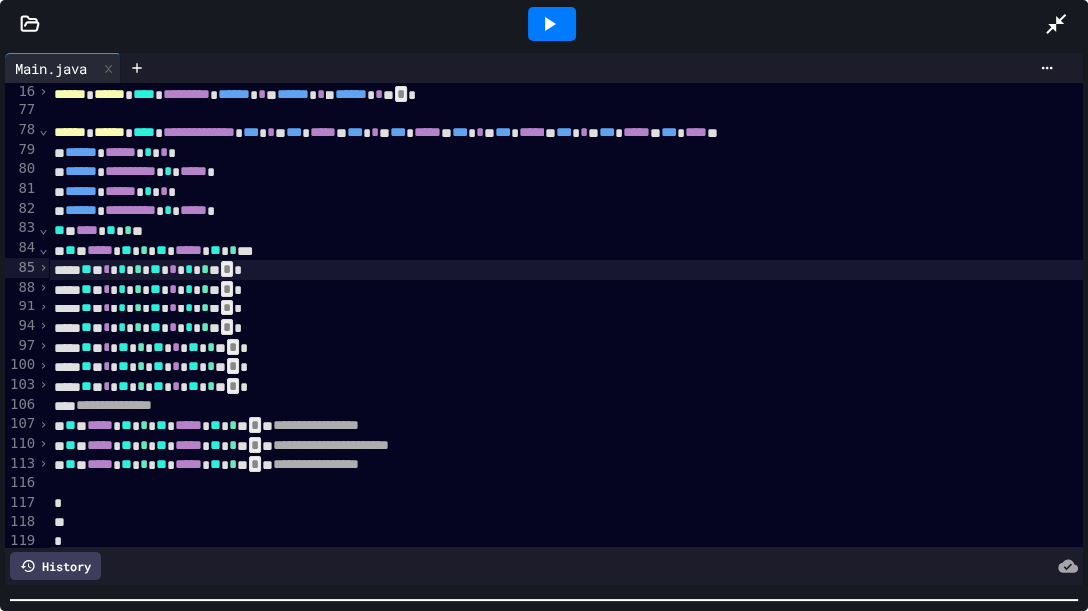
click at [45, 254] on span "⌄" at bounding box center [43, 248] width 10 height 16
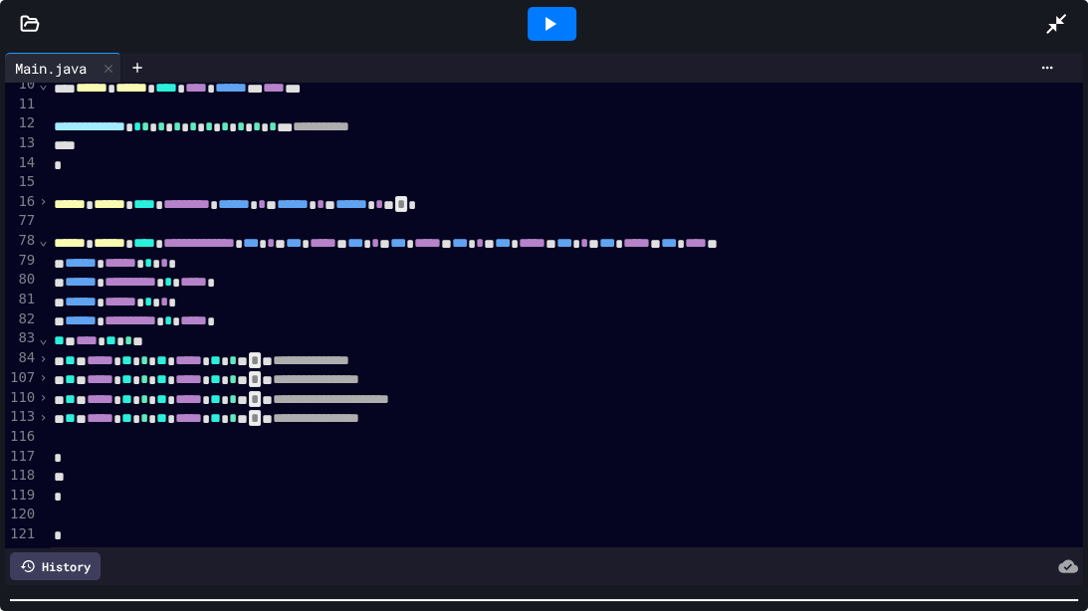
scroll to position [188, 4]
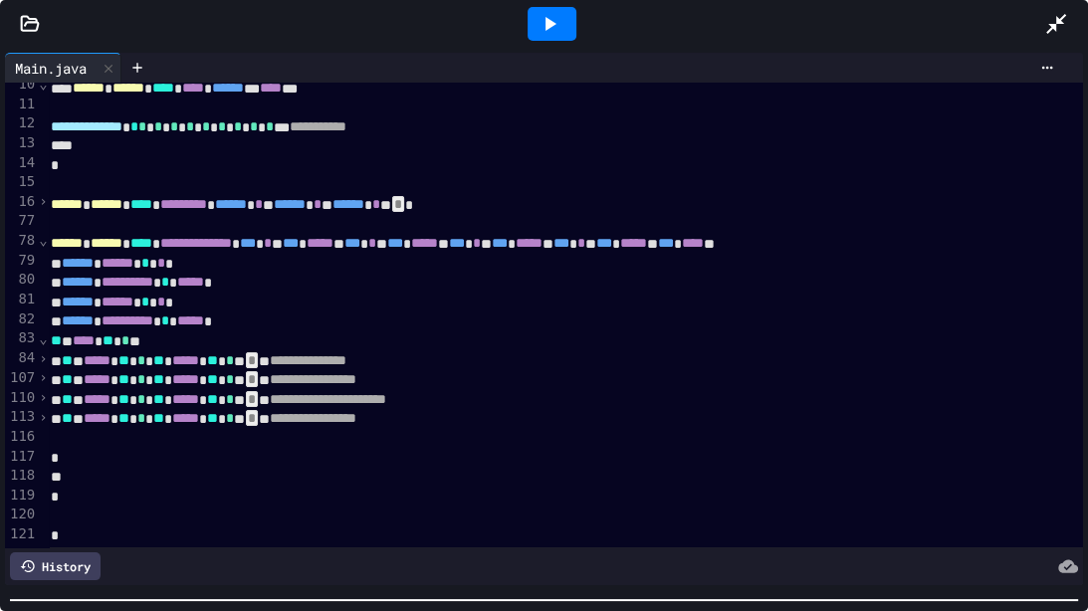
click at [45, 357] on span "›" at bounding box center [43, 358] width 10 height 16
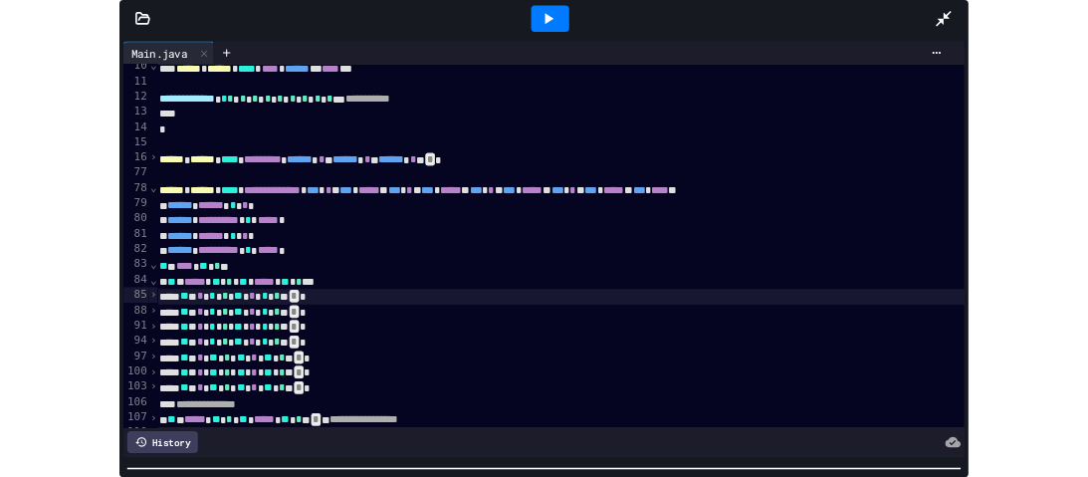
scroll to position [345, 4]
